Goal: Information Seeking & Learning: Learn about a topic

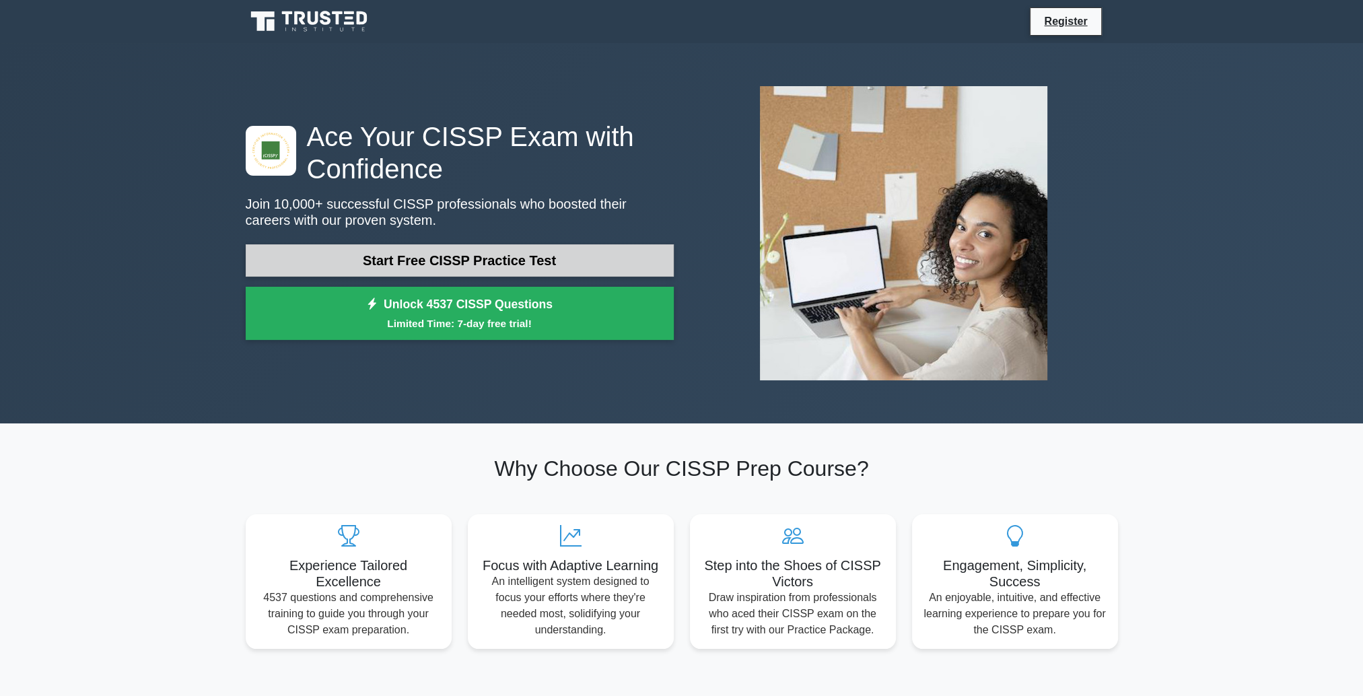
click at [398, 263] on link "Start Free CISSP Practice Test" at bounding box center [460, 260] width 428 height 32
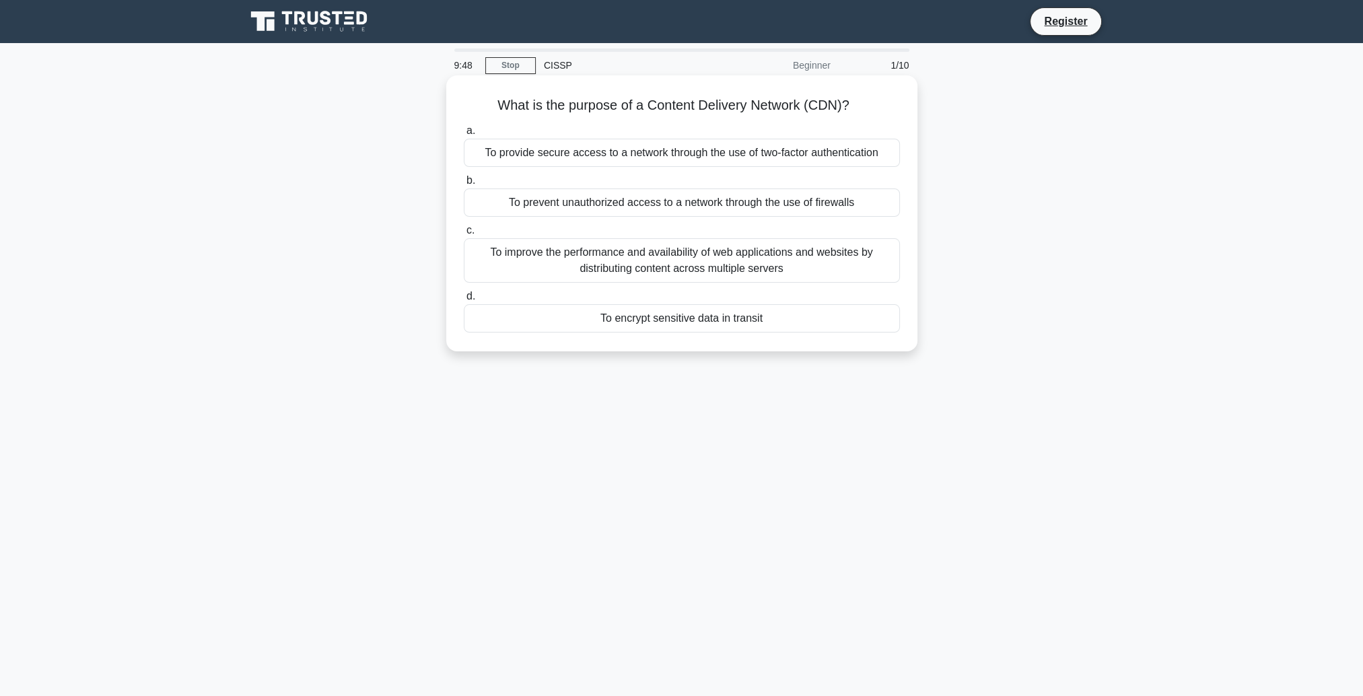
click at [767, 269] on div "To improve the performance and availability of web applications and websites by…" at bounding box center [682, 260] width 436 height 44
click at [464, 235] on input "c. To improve the performance and availability of web applications and websites…" at bounding box center [464, 230] width 0 height 9
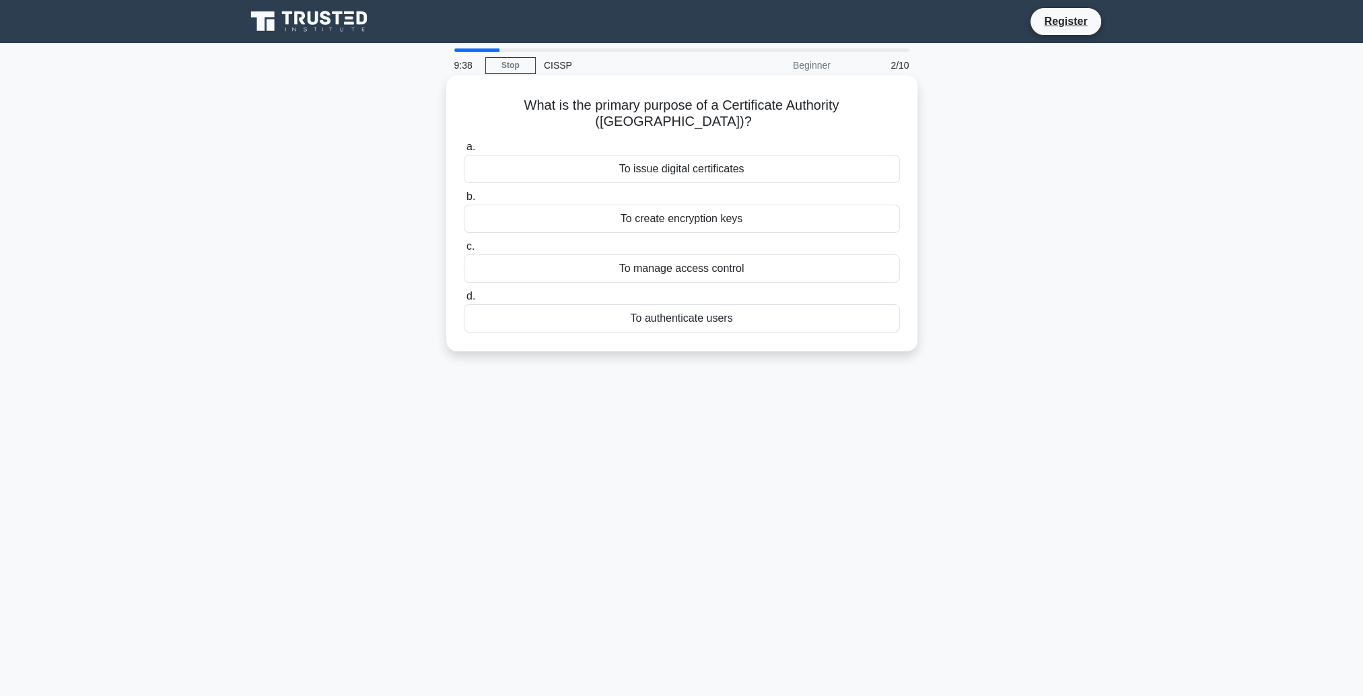
click at [745, 158] on div "To issue digital certificates" at bounding box center [682, 169] width 436 height 28
click at [464, 151] on input "a. To issue digital certificates" at bounding box center [464, 147] width 0 height 9
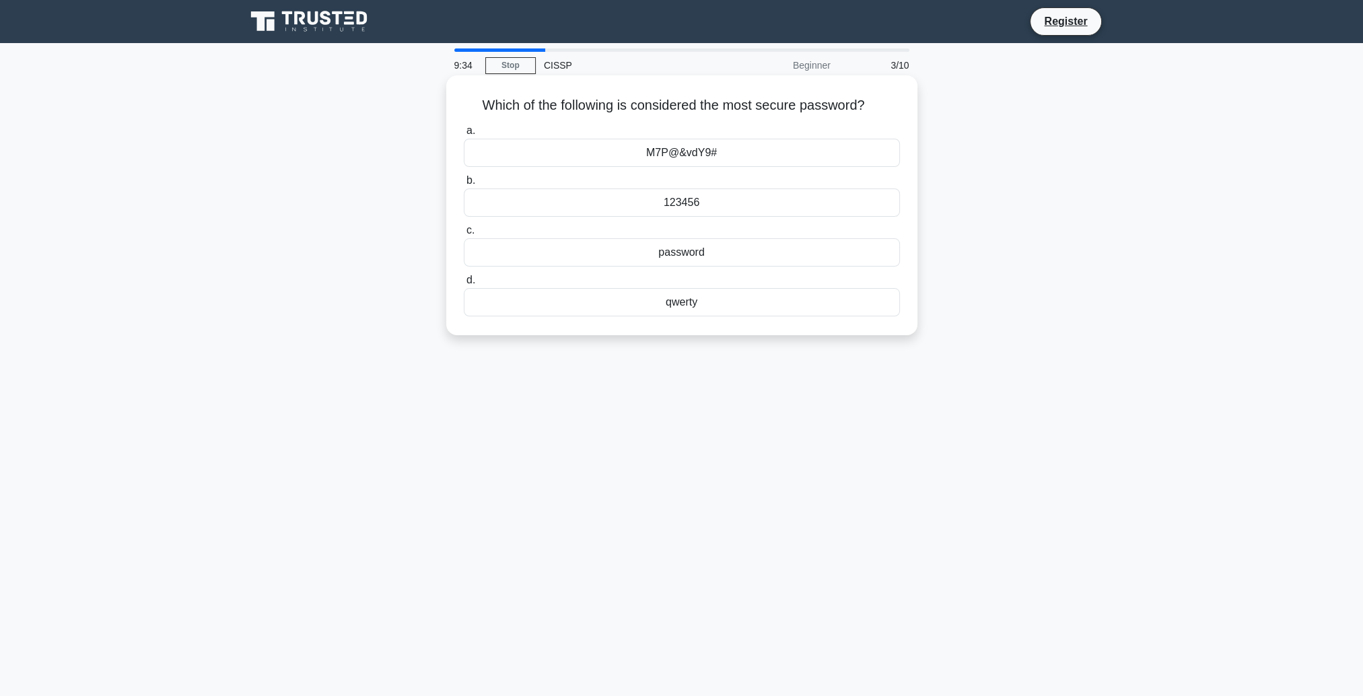
click at [724, 153] on div "M7P@&vdY9#" at bounding box center [682, 153] width 436 height 28
click at [464, 135] on input "a. M7P@&vdY9#" at bounding box center [464, 131] width 0 height 9
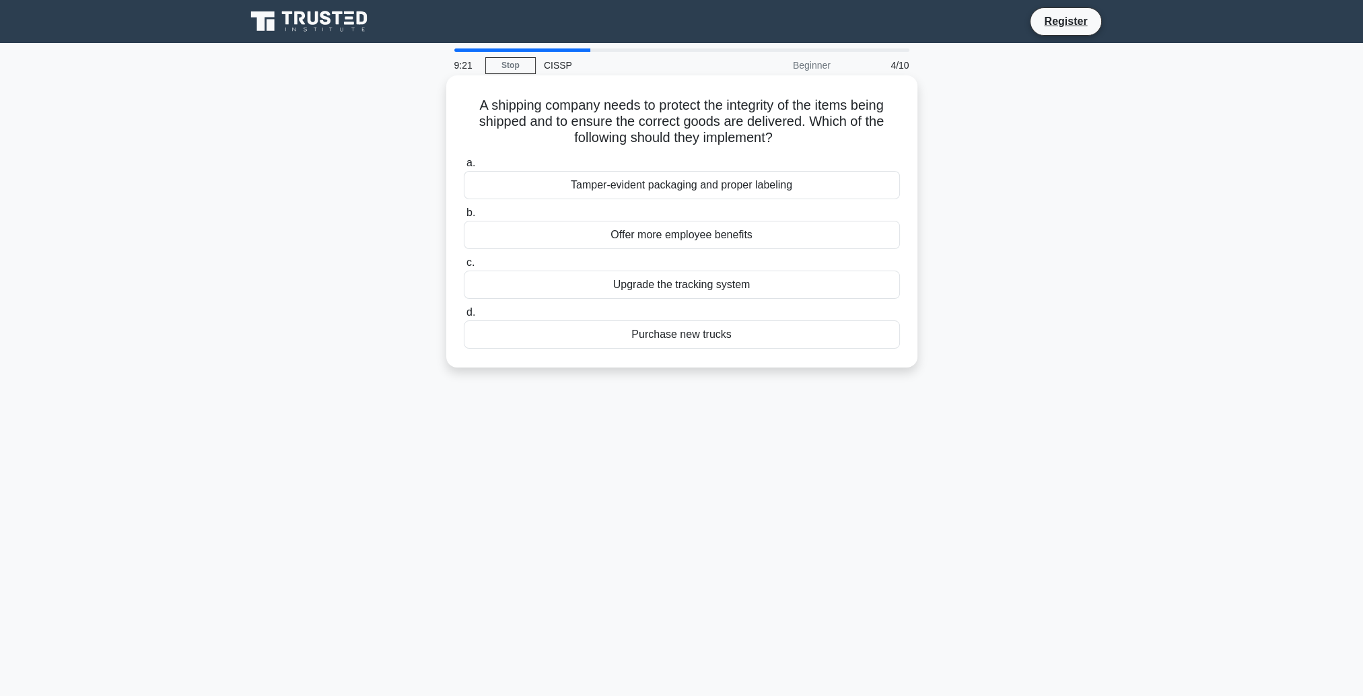
click at [792, 187] on div "Tamper-evident packaging and proper labeling" at bounding box center [682, 185] width 436 height 28
click at [464, 168] on input "a. Tamper-evident packaging and proper labeling" at bounding box center [464, 163] width 0 height 9
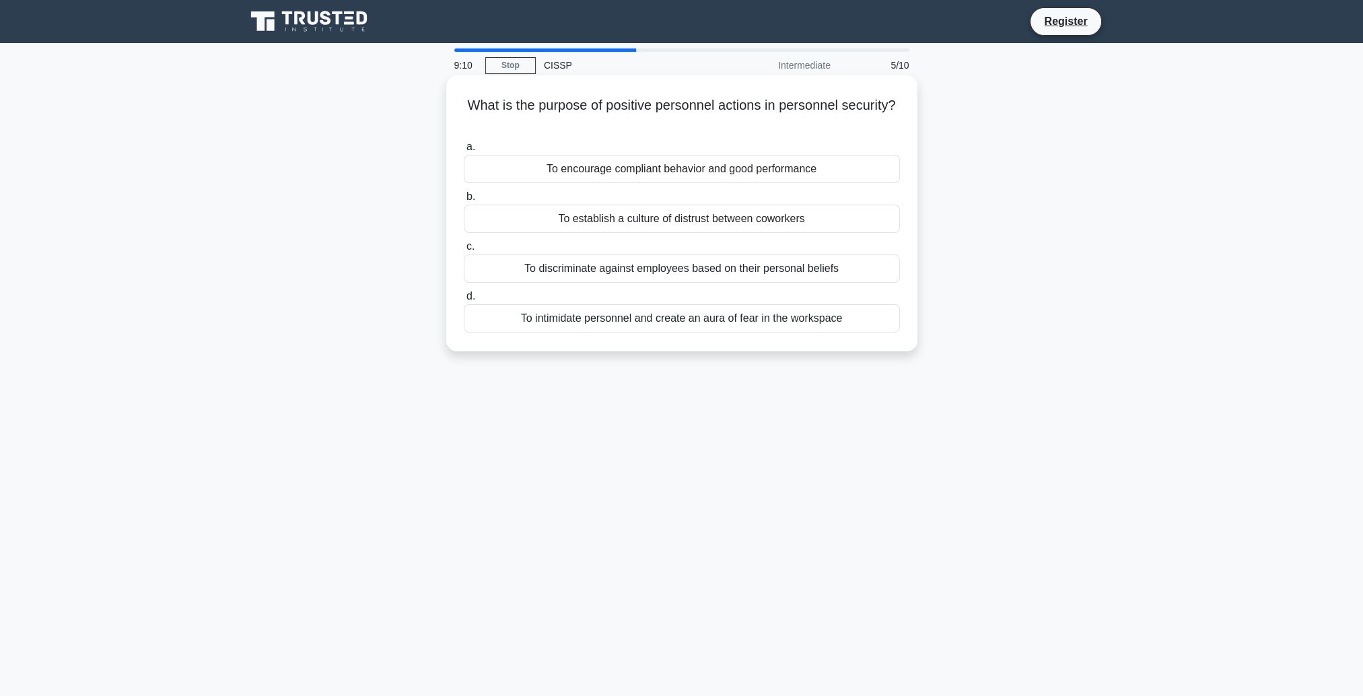
click at [786, 172] on div "To encourage compliant behavior and good performance" at bounding box center [682, 169] width 436 height 28
click at [464, 151] on input "a. To encourage compliant behavior and good performance" at bounding box center [464, 147] width 0 height 9
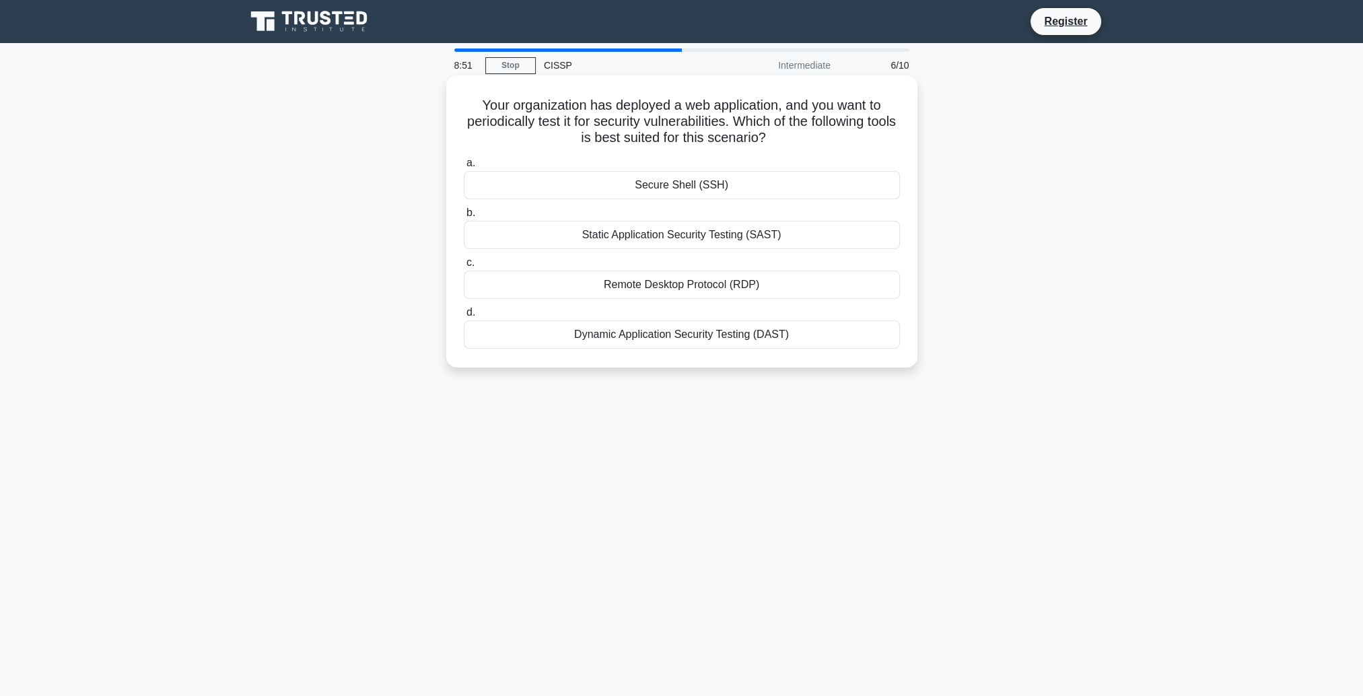
click at [753, 336] on div "Dynamic Application Security Testing (DAST)" at bounding box center [682, 334] width 436 height 28
click at [464, 317] on input "d. Dynamic Application Security Testing (DAST)" at bounding box center [464, 312] width 0 height 9
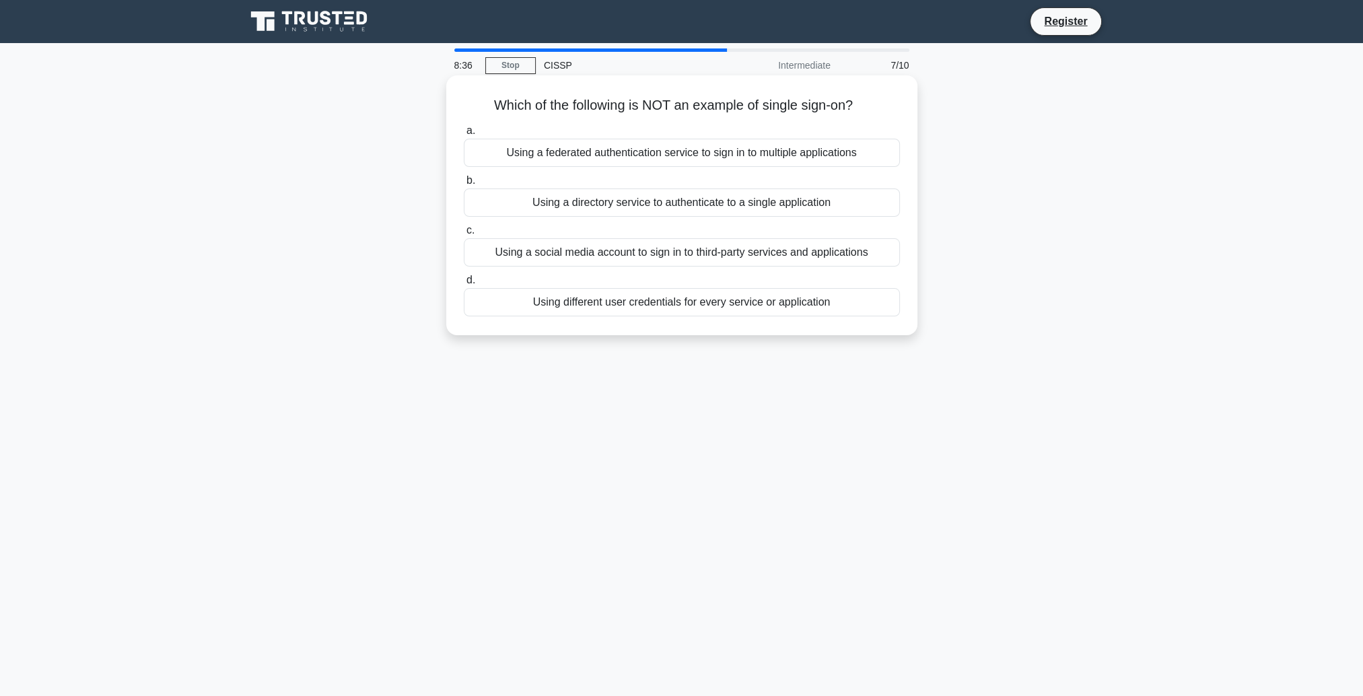
click at [740, 308] on div "Using different user credentials for every service or application" at bounding box center [682, 302] width 436 height 28
click at [464, 285] on input "d. Using different user credentials for every service or application" at bounding box center [464, 280] width 0 height 9
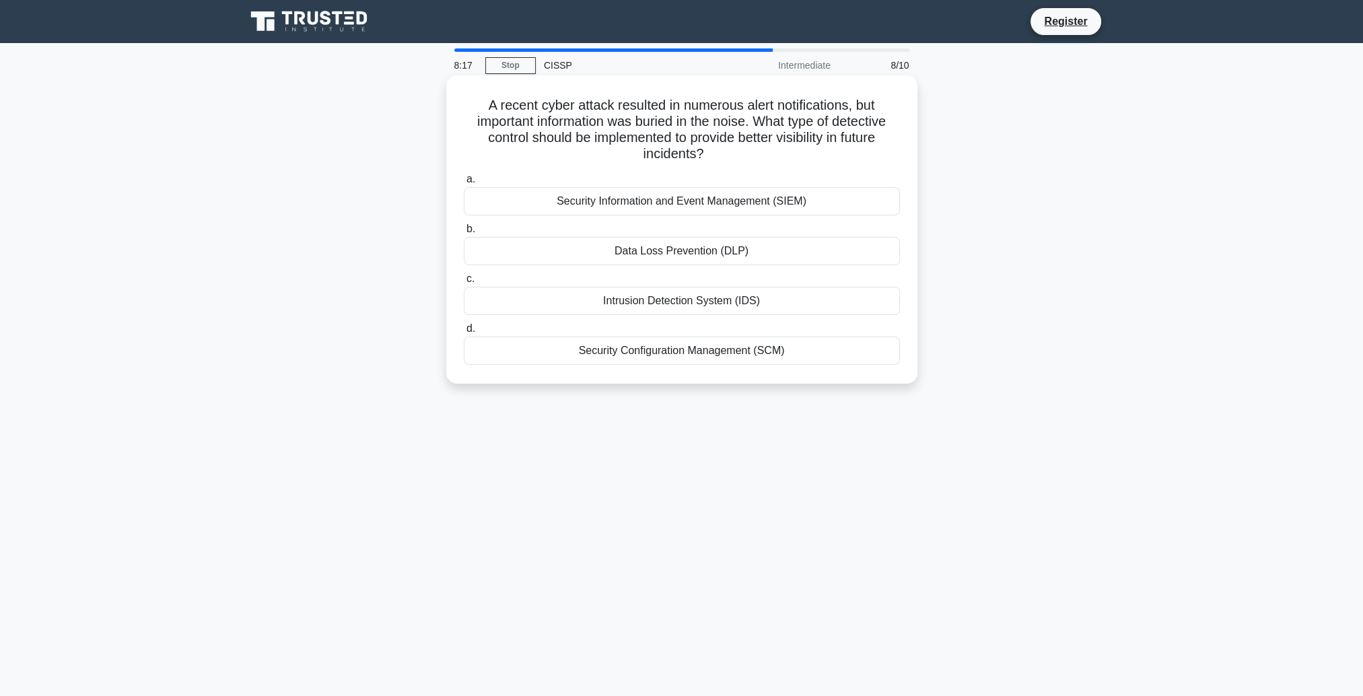
click at [767, 202] on div "Security Information and Event Management (SIEM)" at bounding box center [682, 201] width 436 height 28
click at [464, 184] on input "a. Security Information and Event Management (SIEM)" at bounding box center [464, 179] width 0 height 9
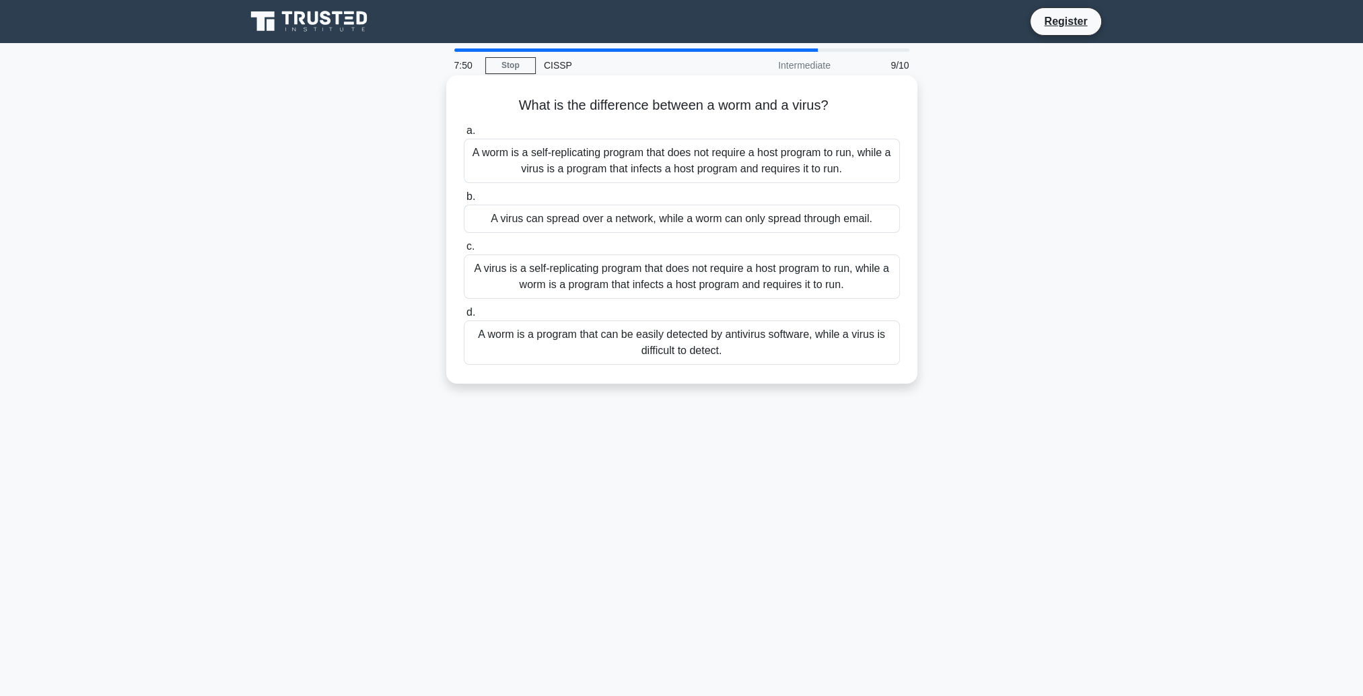
click at [765, 271] on div "A virus is a self-replicating program that does not require a host program to r…" at bounding box center [682, 276] width 436 height 44
click at [464, 251] on input "c. A virus is a self-replicating program that does not require a host program t…" at bounding box center [464, 246] width 0 height 9
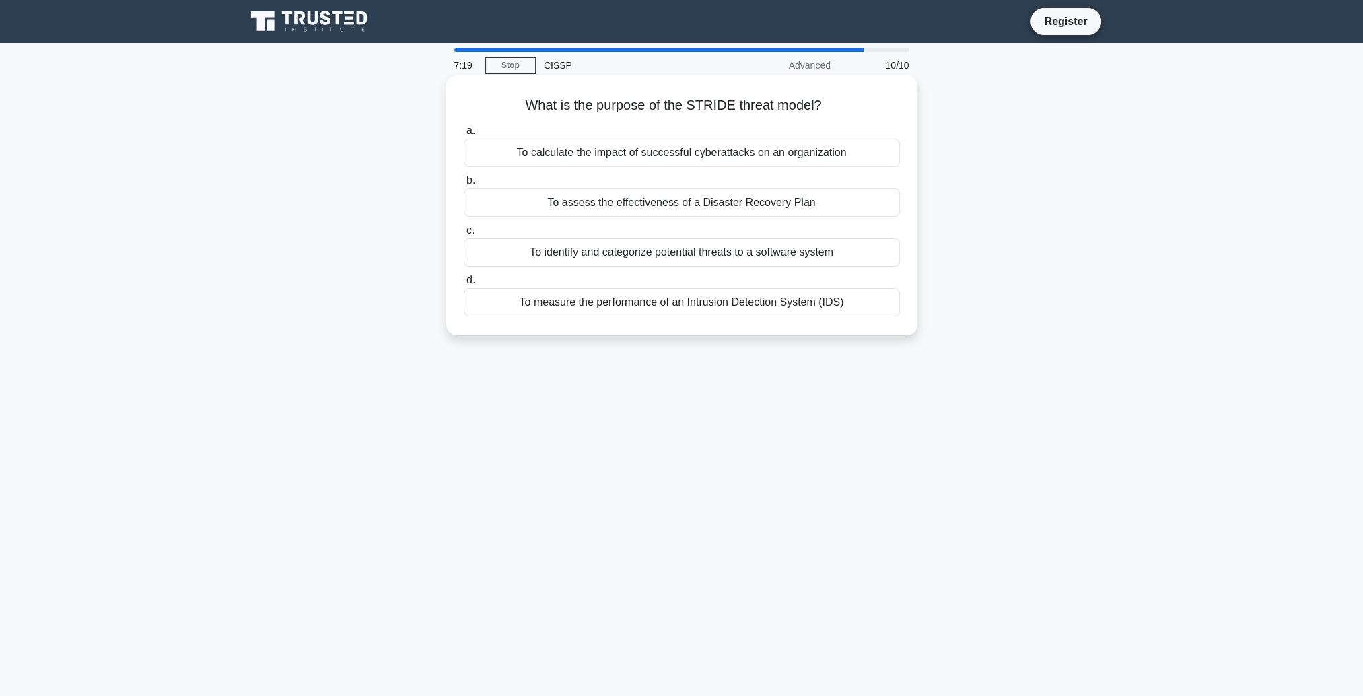
click at [738, 254] on div "To identify and categorize potential threats to a software system" at bounding box center [682, 252] width 436 height 28
click at [464, 235] on input "c. To identify and categorize potential threats to a software system" at bounding box center [464, 230] width 0 height 9
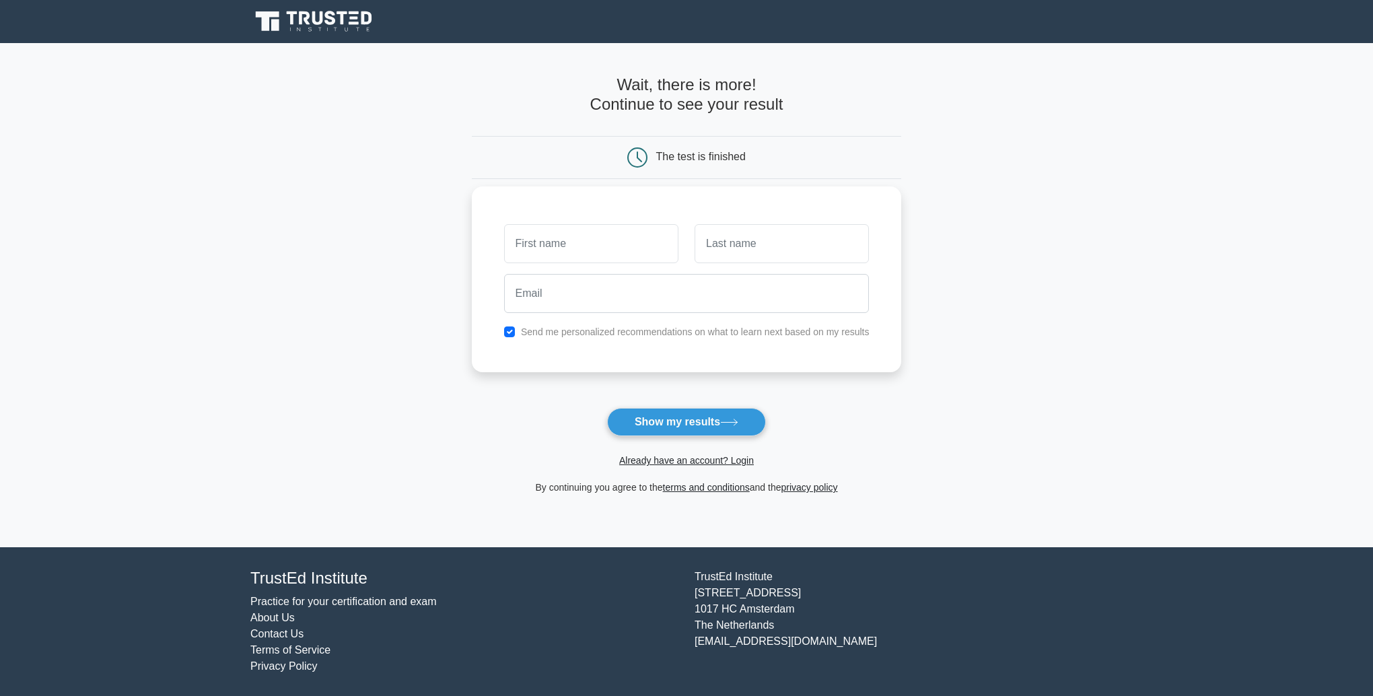
click at [595, 240] on input "text" at bounding box center [591, 243] width 174 height 39
type input "[PERSON_NAME]"
click at [751, 238] on input "text" at bounding box center [782, 243] width 174 height 39
type input "McNair"
click at [660, 291] on input "email" at bounding box center [687, 293] width 366 height 39
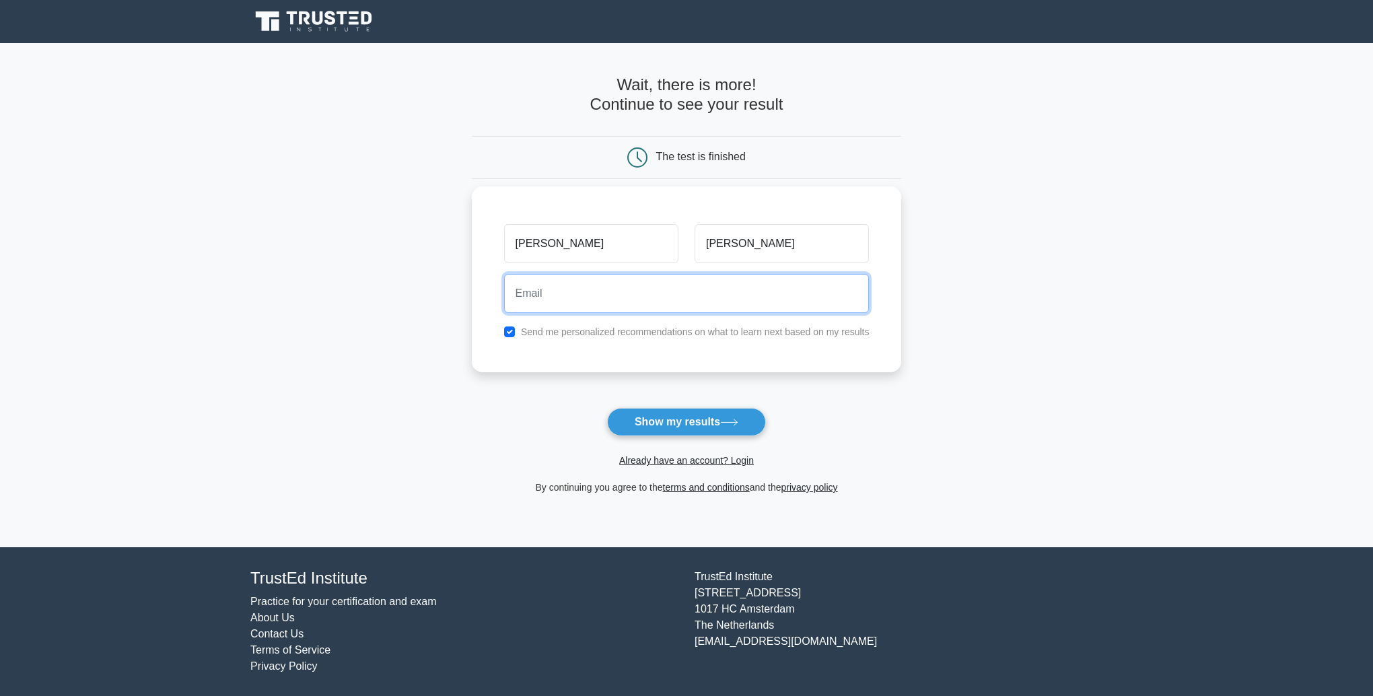
type input "mmcnair@kirkiss.ky"
click at [512, 328] on input "checkbox" at bounding box center [509, 331] width 11 height 11
checkbox input "false"
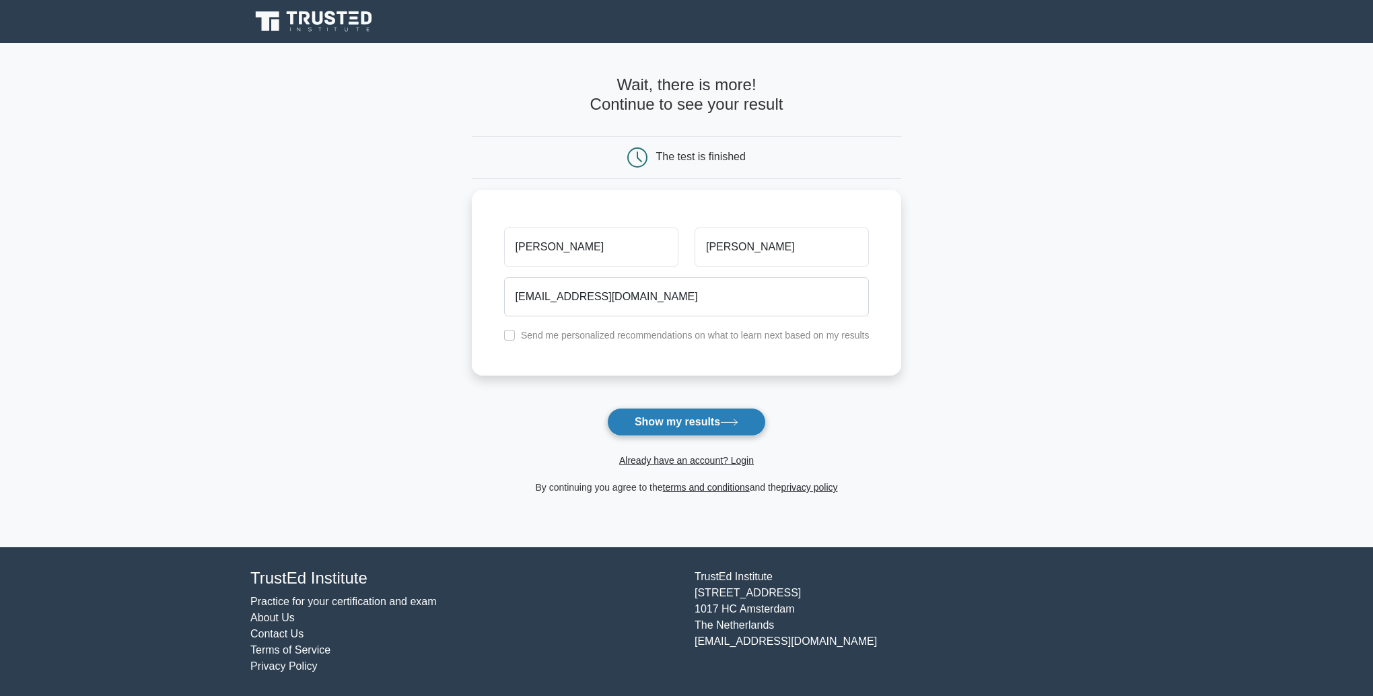
click at [666, 424] on button "Show my results" at bounding box center [686, 422] width 159 height 28
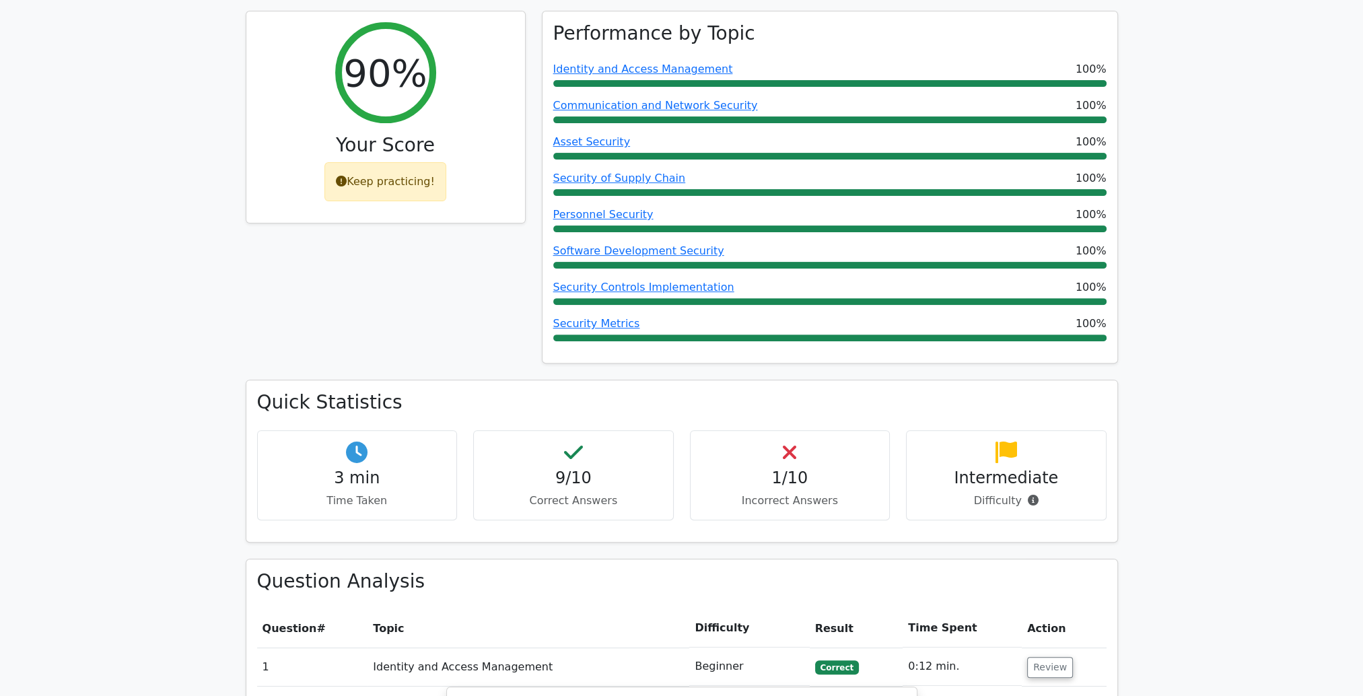
scroll to position [606, 0]
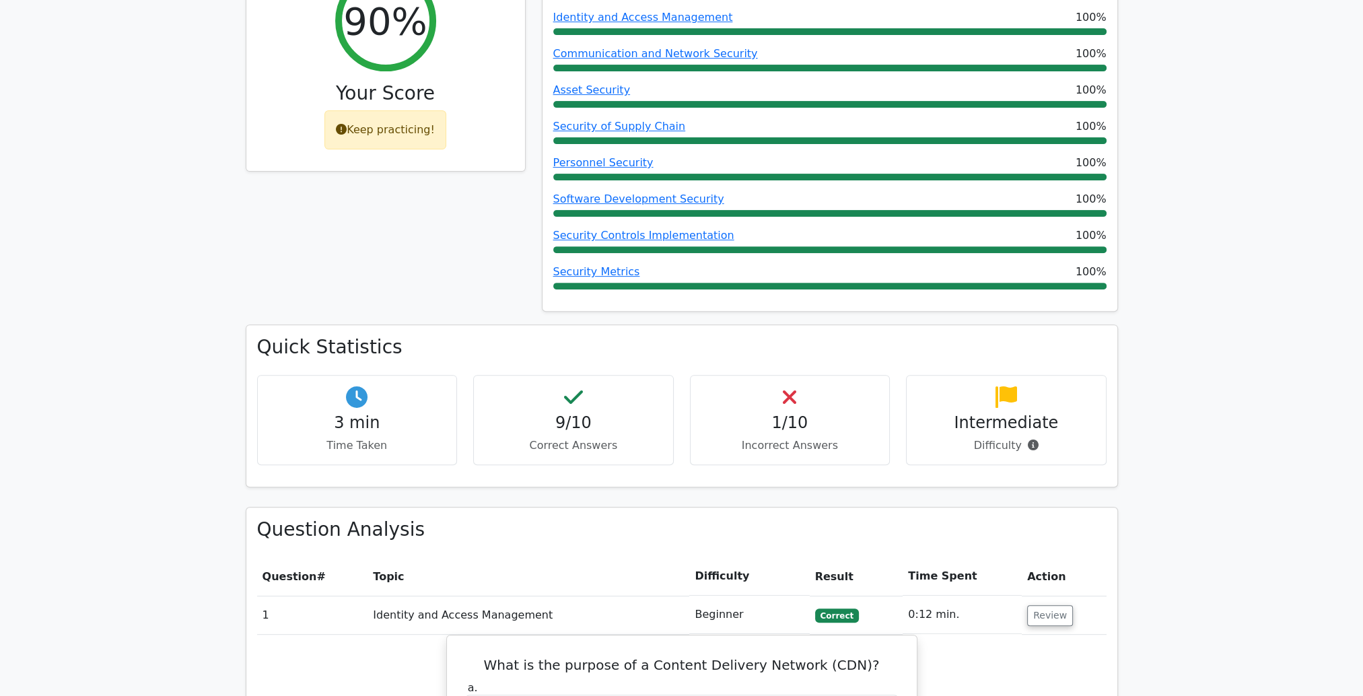
click at [782, 375] on div "1/10 Incorrect Answers" at bounding box center [790, 420] width 201 height 91
click at [783, 413] on h4 "1/10" at bounding box center [790, 423] width 178 height 20
click at [785, 438] on p "Incorrect Answers" at bounding box center [790, 446] width 178 height 16
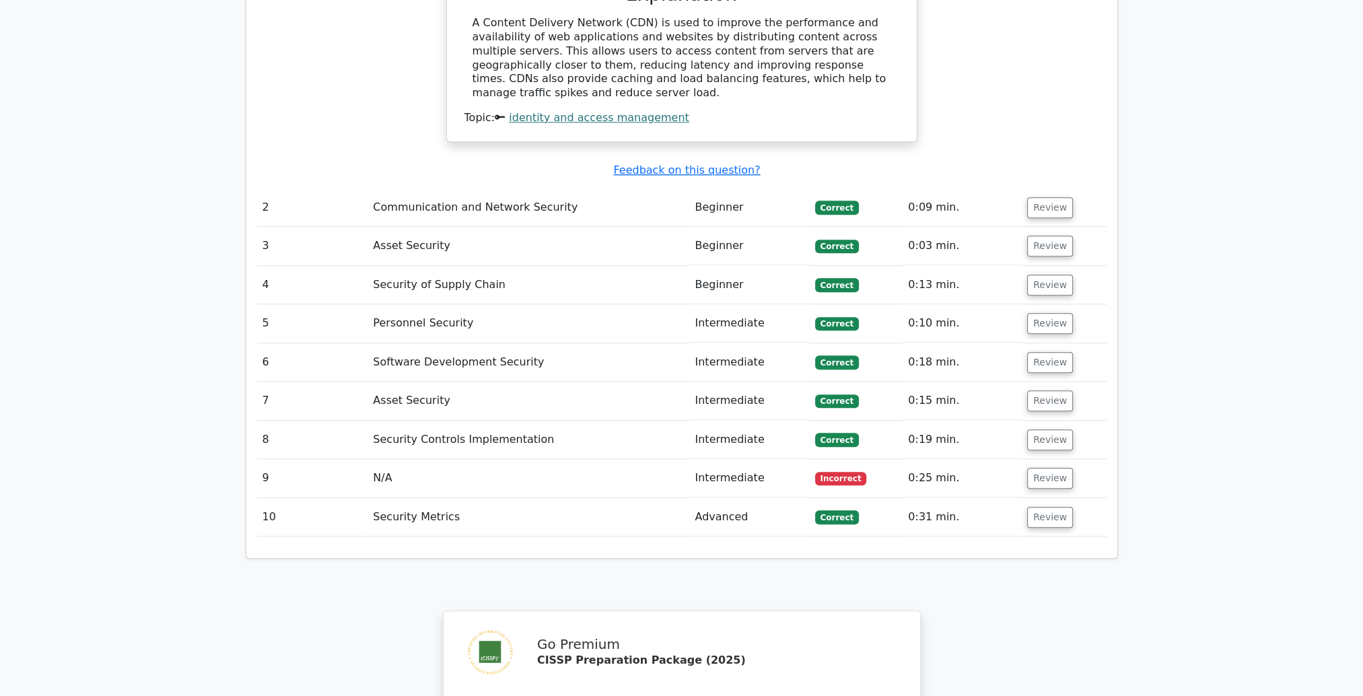
scroll to position [1548, 0]
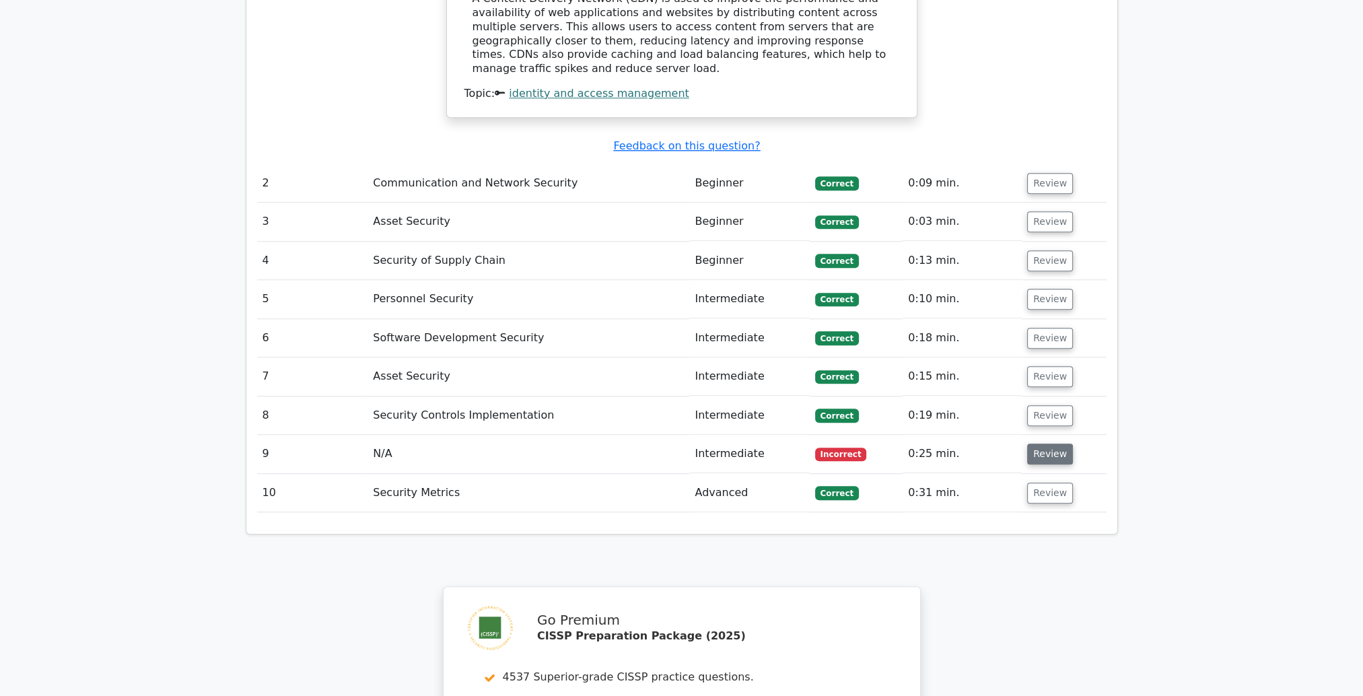
click at [1045, 444] on button "Review" at bounding box center [1050, 454] width 46 height 21
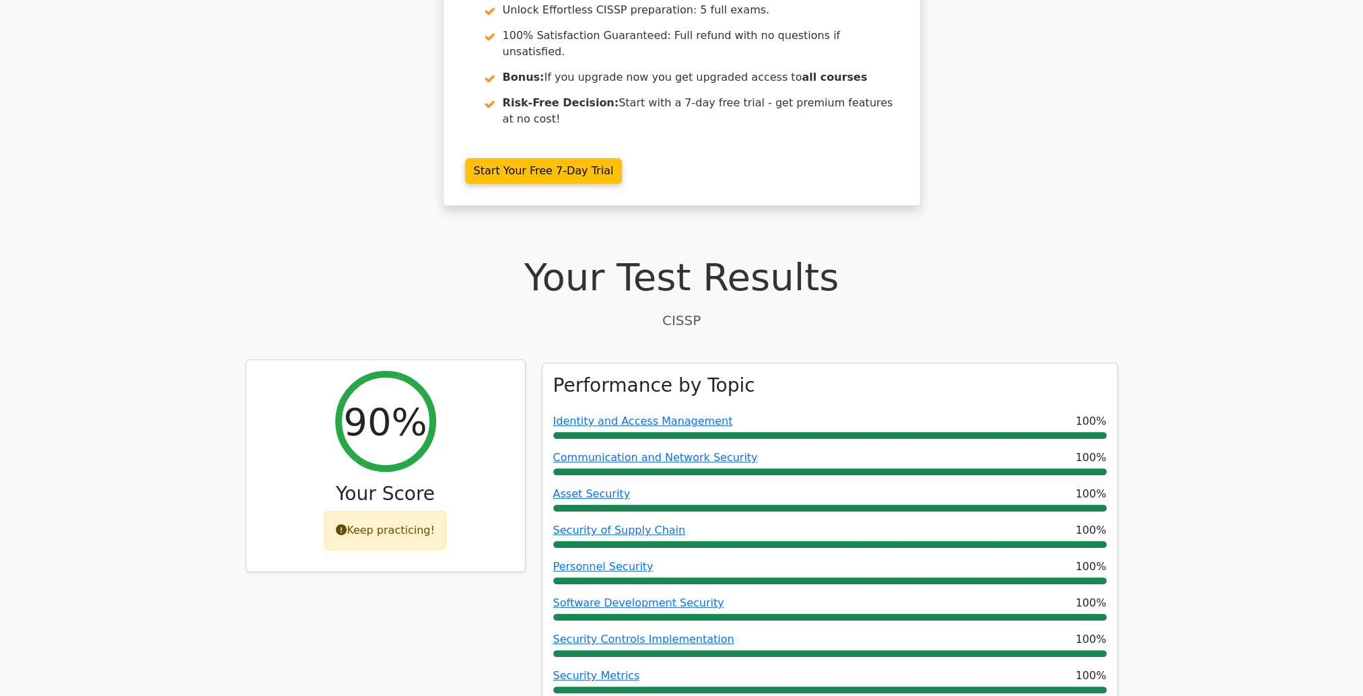
scroll to position [0, 0]
